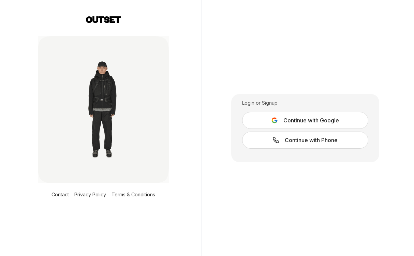
click at [319, 122] on span "Continue with Google" at bounding box center [312, 120] width 56 height 8
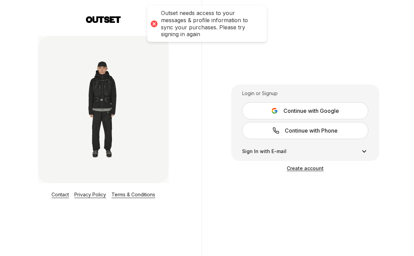
click at [291, 113] on span "Continue with Google" at bounding box center [312, 111] width 56 height 8
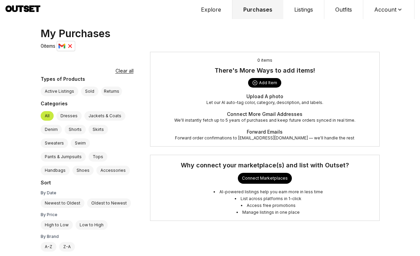
click at [263, 82] on div "Add Item" at bounding box center [264, 83] width 33 height 10
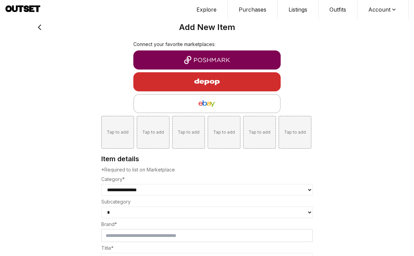
click at [213, 58] on img "button" at bounding box center [207, 60] width 137 height 8
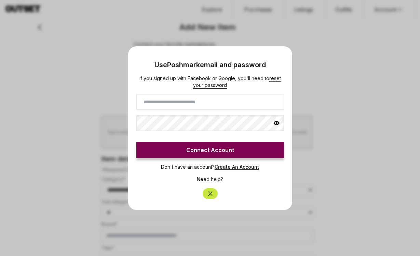
click at [201, 100] on input at bounding box center [209, 102] width 147 height 16
type input "**********"
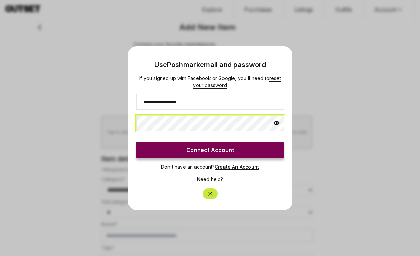
click button "Connect Account" at bounding box center [209, 150] width 147 height 16
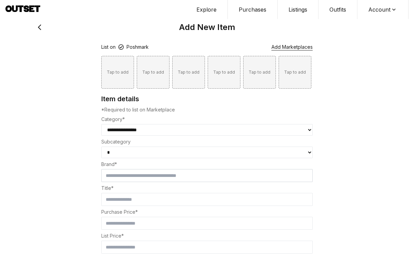
click at [39, 26] on icon at bounding box center [40, 28] width 10 height 10
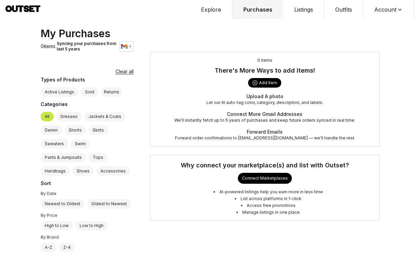
click at [300, 9] on button "Listings" at bounding box center [303, 9] width 41 height 19
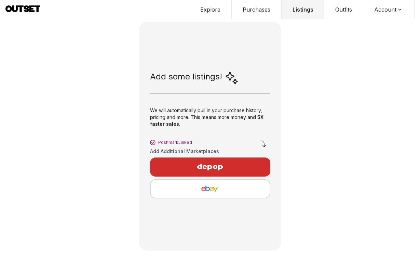
click at [172, 144] on span "Poshmark Linked" at bounding box center [175, 142] width 34 height 5
click at [162, 111] on div "We will automatically pull in your purchase history, pricing and more. This mea…" at bounding box center [210, 119] width 120 height 34
click at [380, 13] on button "Account" at bounding box center [388, 9] width 51 height 19
click at [370, 20] on span "Profile" at bounding box center [384, 22] width 60 height 12
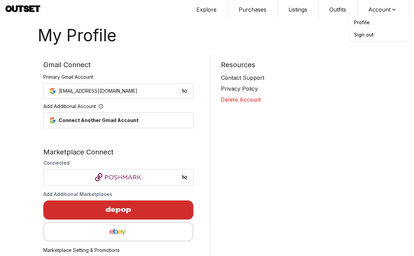
scroll to position [31, 0]
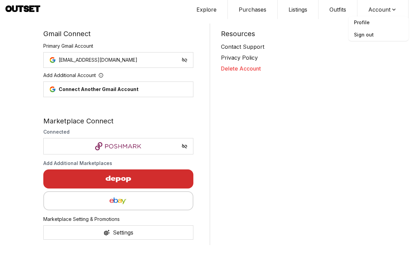
click at [117, 234] on div "Settings" at bounding box center [123, 233] width 20 height 8
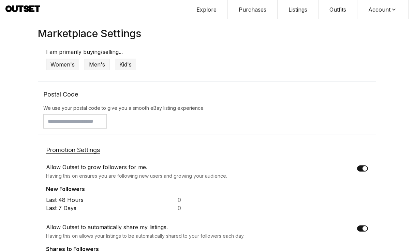
click at [214, 9] on button "Explore" at bounding box center [207, 9] width 42 height 19
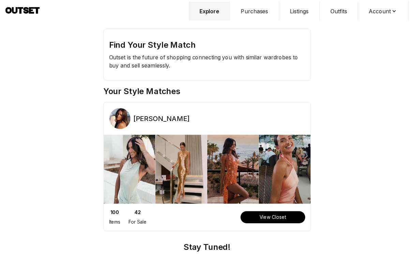
scroll to position [21, 0]
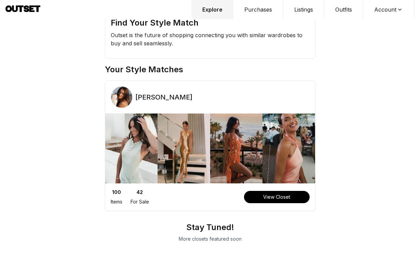
click at [267, 197] on button "View Closet" at bounding box center [277, 197] width 66 height 12
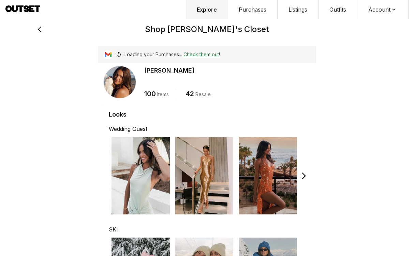
click at [204, 54] on link "Check them out!" at bounding box center [202, 55] width 37 height 6
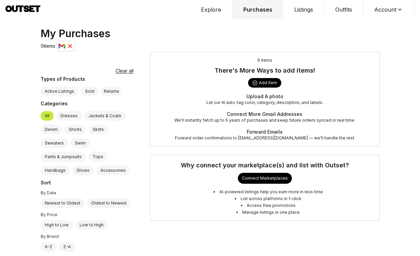
click at [255, 178] on div "Connect Marketplaces" at bounding box center [265, 178] width 54 height 11
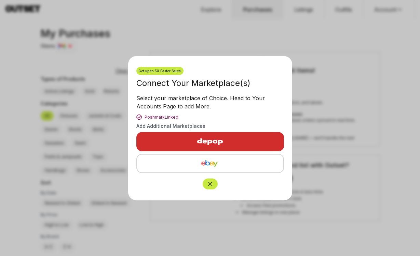
click at [209, 142] on img "button" at bounding box center [209, 141] width 59 height 16
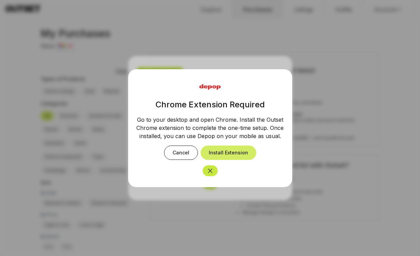
click at [226, 158] on button "Install Extension" at bounding box center [228, 153] width 56 height 14
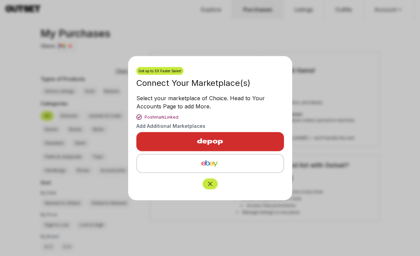
click at [214, 165] on img "button" at bounding box center [209, 163] width 135 height 8
